Goal: Task Accomplishment & Management: Use online tool/utility

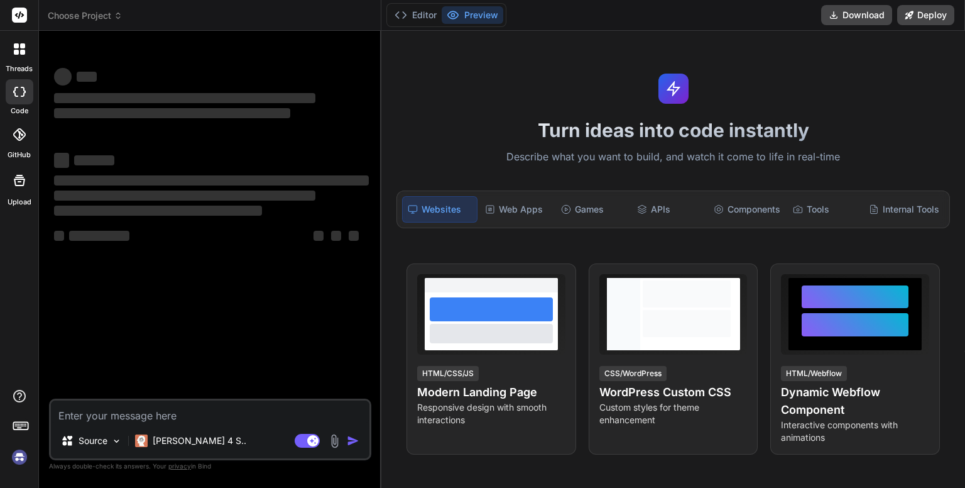
click at [71, 413] on textarea at bounding box center [210, 411] width 319 height 23
type textarea "x"
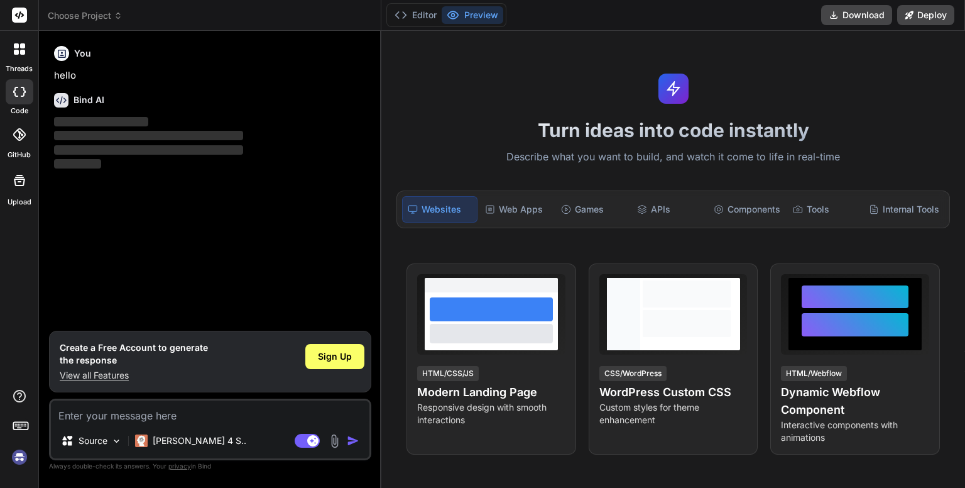
click at [330, 440] on img at bounding box center [334, 441] width 14 height 14
click at [9, 57] on div at bounding box center [19, 49] width 26 height 26
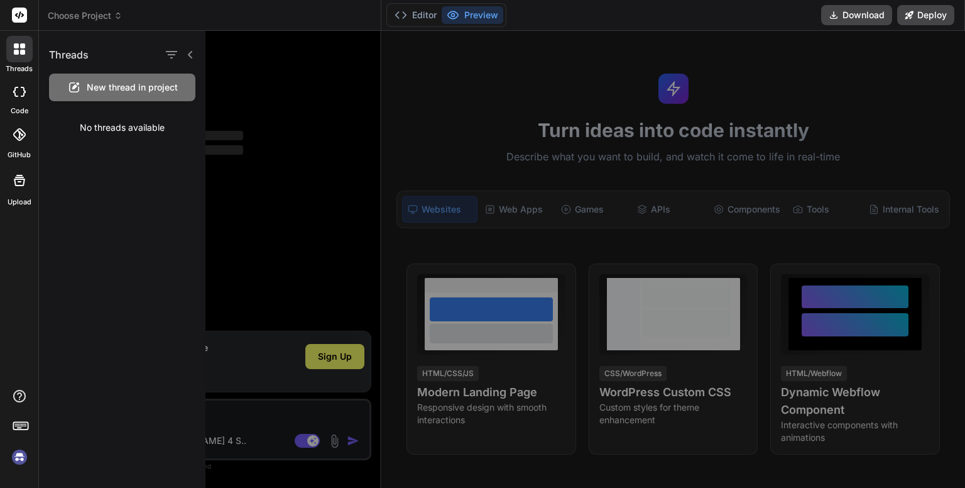
click at [194, 58] on icon at bounding box center [190, 55] width 10 height 10
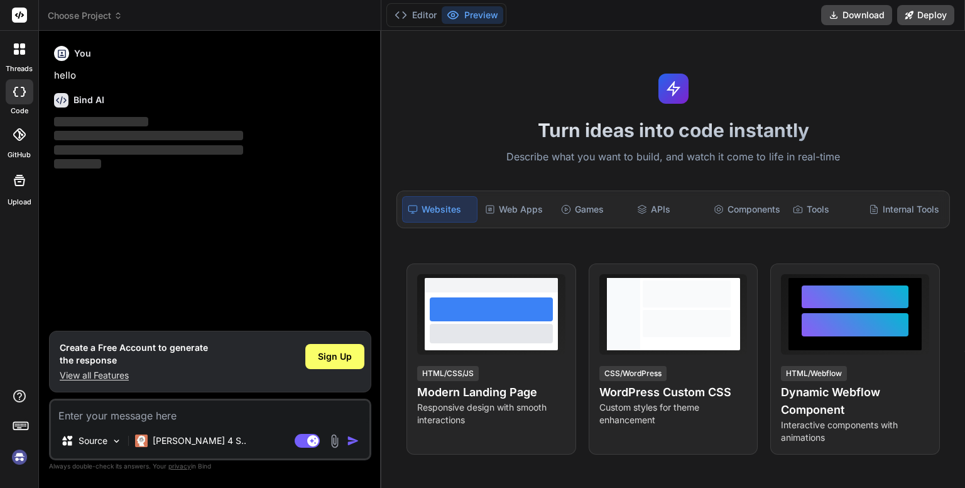
click at [28, 425] on rect at bounding box center [20, 426] width 14 height 8
